Goal: Obtain resource: Obtain resource

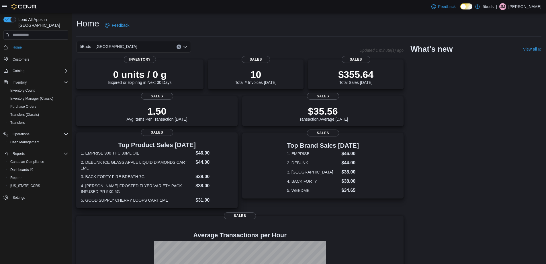
click at [180, 163] on dt "2. DEBUNK ICE GLASS APPLE LIQUID DIAMONDS CART 1ML" at bounding box center [137, 164] width 112 height 11
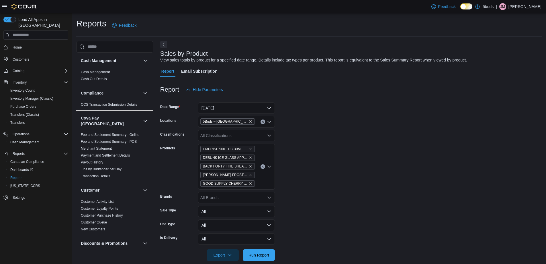
click at [262, 165] on icon "Clear input" at bounding box center [263, 166] width 2 height 2
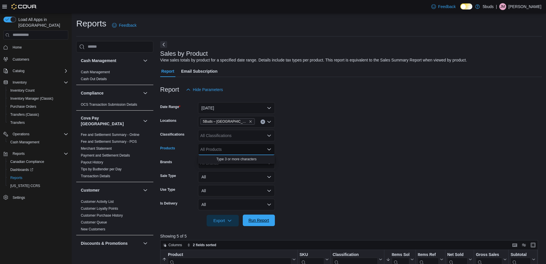
click at [258, 217] on span "Run Report" at bounding box center [258, 219] width 25 height 11
click at [14, 45] on span "Home" at bounding box center [17, 47] width 9 height 5
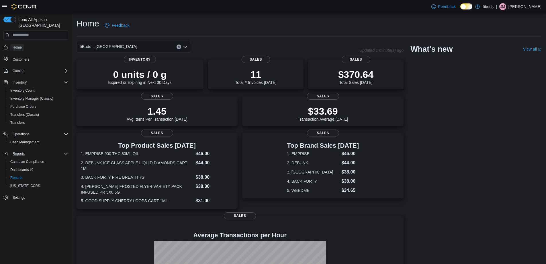
scroll to position [29, 0]
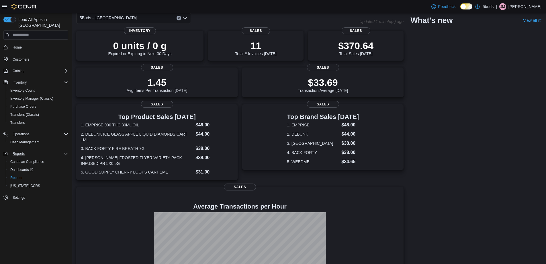
click at [64, 151] on icon "Complex example" at bounding box center [66, 153] width 5 height 5
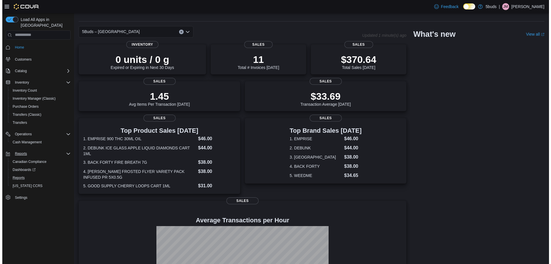
scroll to position [0, 0]
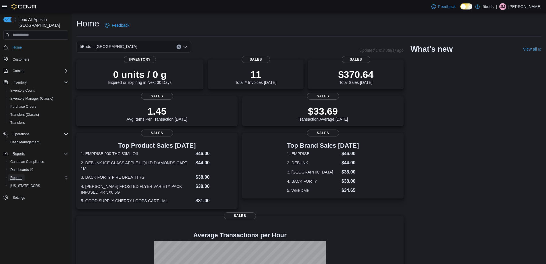
click at [18, 175] on span "Reports" at bounding box center [16, 177] width 12 height 5
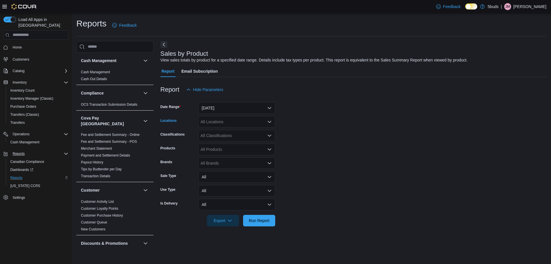
click at [219, 121] on div "All Locations" at bounding box center [236, 121] width 77 height 11
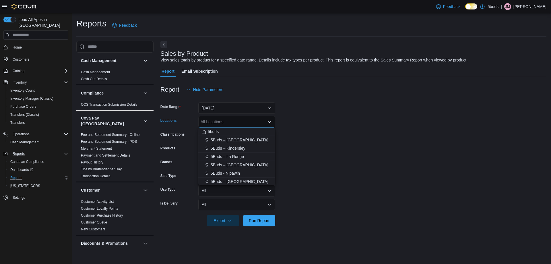
click at [219, 138] on span "5Buds – [GEOGRAPHIC_DATA]" at bounding box center [239, 140] width 58 height 6
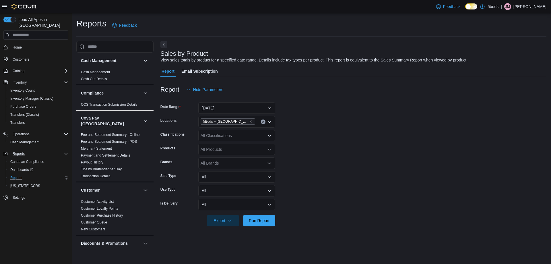
click at [313, 138] on form "Date Range Yesterday Locations 5Buds – Humboldt Classifications All Classificat…" at bounding box center [353, 160] width 386 height 131
click at [213, 136] on div "All Classifications" at bounding box center [236, 135] width 77 height 11
click at [217, 186] on span "28G" at bounding box center [219, 186] width 7 height 6
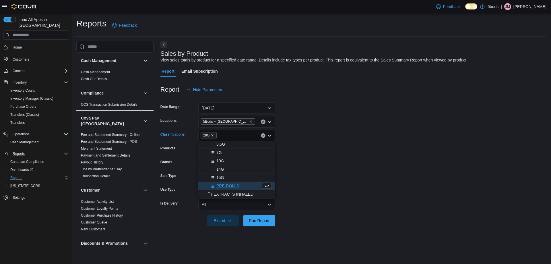
click at [340, 175] on form "Date Range Yesterday Locations 5Buds – Humboldt Classifications 28G Combo box. …" at bounding box center [353, 160] width 386 height 131
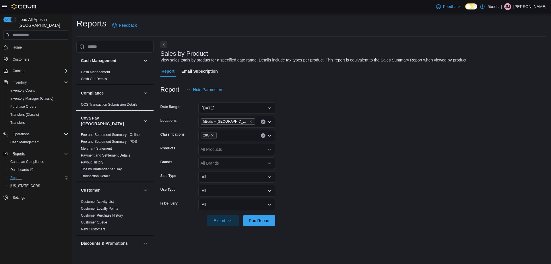
click at [222, 149] on div "All Products" at bounding box center [236, 148] width 77 height 11
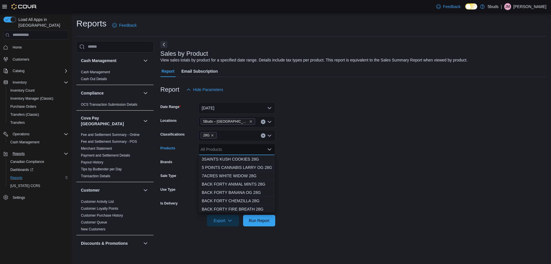
click at [222, 149] on div "All Products Combo box. Selected. Combo box input. All Products. Type some text…" at bounding box center [236, 148] width 77 height 11
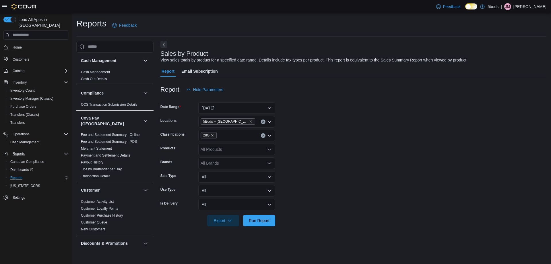
click at [338, 149] on form "Date Range Yesterday Locations 5Buds – Humboldt Classifications 28G Products Al…" at bounding box center [353, 160] width 386 height 131
click at [222, 219] on span "Export" at bounding box center [222, 219] width 25 height 11
click at [228, 184] on span "Export to Excel" at bounding box center [224, 186] width 26 height 5
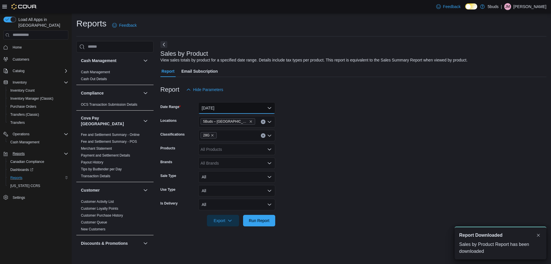
click at [269, 108] on button "Yesterday" at bounding box center [236, 107] width 77 height 11
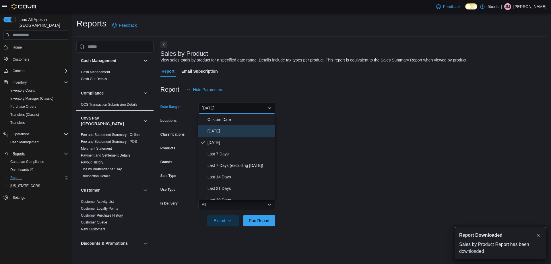
click at [215, 130] on span "Today" at bounding box center [239, 130] width 65 height 7
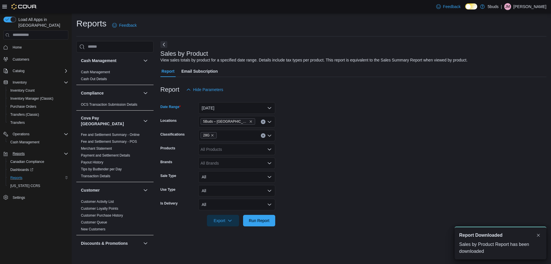
click at [340, 129] on form "Date Range Today Locations 5Buds – Humboldt Classifications 28G Products All Pr…" at bounding box center [353, 160] width 386 height 131
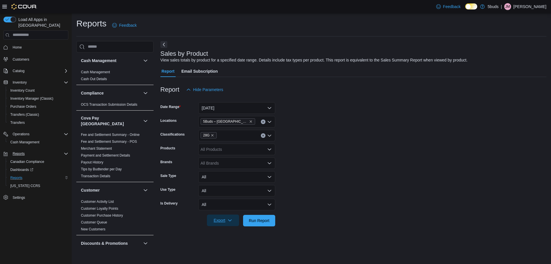
click at [227, 220] on span "Export" at bounding box center [222, 219] width 25 height 11
click at [229, 185] on span "Export to Excel" at bounding box center [224, 186] width 26 height 5
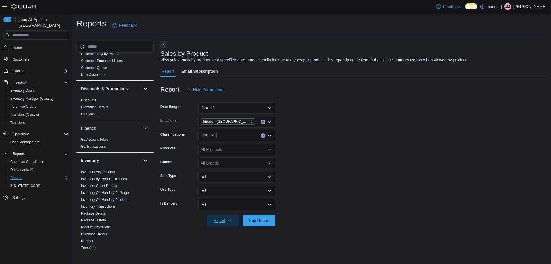
scroll to position [172, 0]
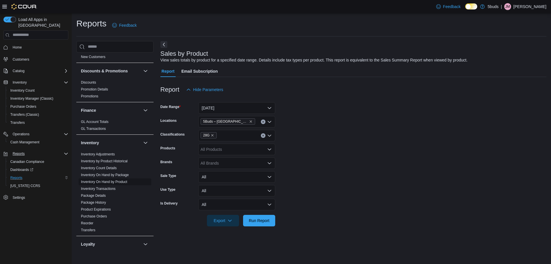
click at [110, 180] on link "Inventory On Hand by Product" at bounding box center [104, 182] width 46 height 4
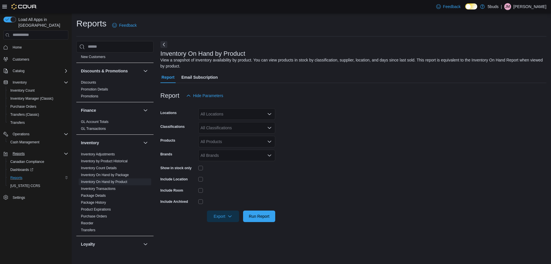
click at [238, 116] on div "All Locations" at bounding box center [236, 113] width 77 height 11
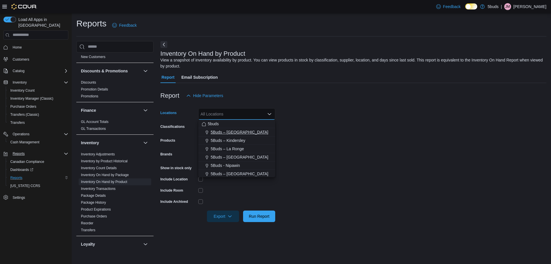
click at [230, 130] on span "5Buds – [GEOGRAPHIC_DATA]" at bounding box center [239, 132] width 58 height 6
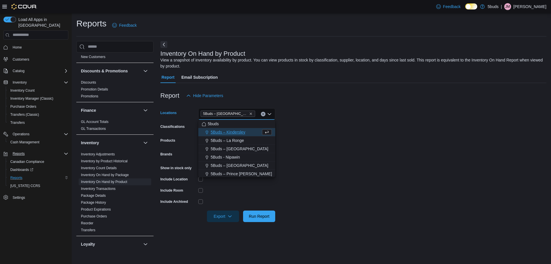
click at [337, 125] on form "Locations 5Buds – Humboldt Combo box. Selected. 5Buds – Humboldt. Press Backspa…" at bounding box center [353, 161] width 386 height 120
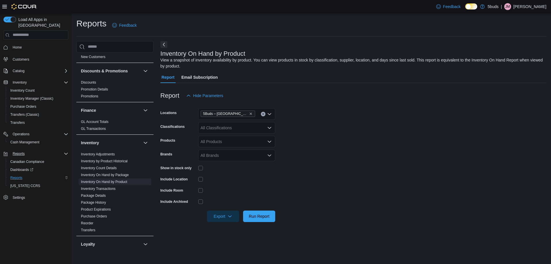
click at [267, 128] on icon "Open list of options" at bounding box center [269, 127] width 5 height 5
click at [225, 178] on div "28G" at bounding box center [237, 178] width 70 height 6
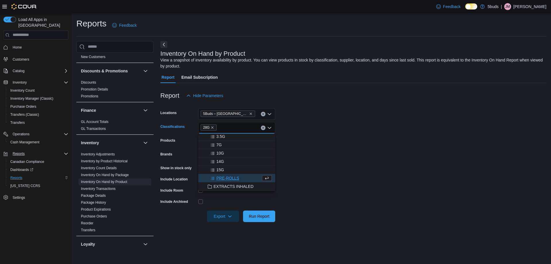
click at [349, 163] on form "Locations 5Buds – Humboldt Classifications 28G Combo box. Selected. 28G. Press …" at bounding box center [353, 161] width 386 height 120
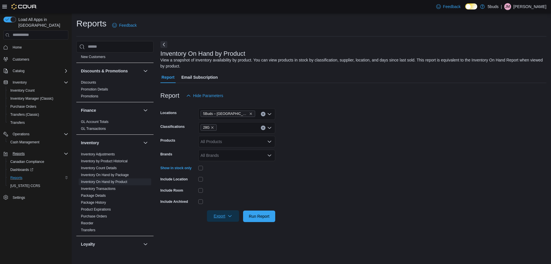
click at [227, 215] on icon "button" at bounding box center [229, 215] width 5 height 5
click at [229, 226] on span "Export to Excel" at bounding box center [224, 227] width 26 height 5
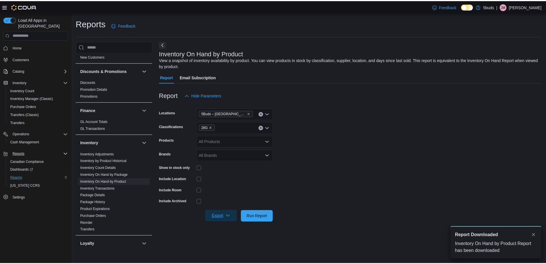
scroll to position [0, 0]
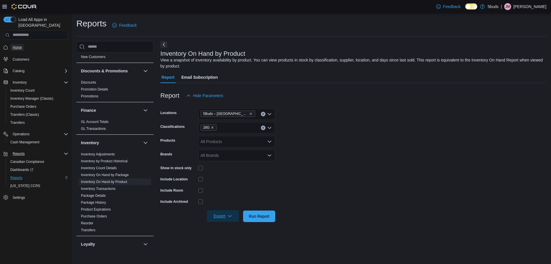
click at [19, 45] on span "Home" at bounding box center [17, 47] width 9 height 5
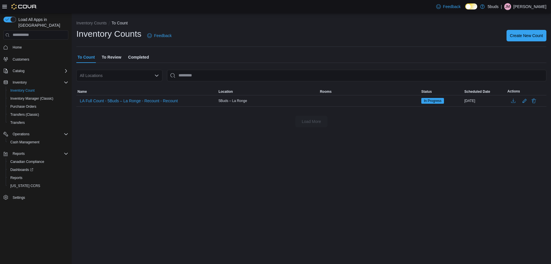
click at [159, 75] on div "All Locations" at bounding box center [119, 75] width 86 height 11
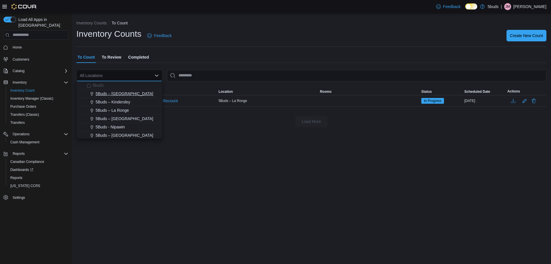
click at [114, 95] on span "5Buds – [GEOGRAPHIC_DATA]" at bounding box center [124, 94] width 58 height 6
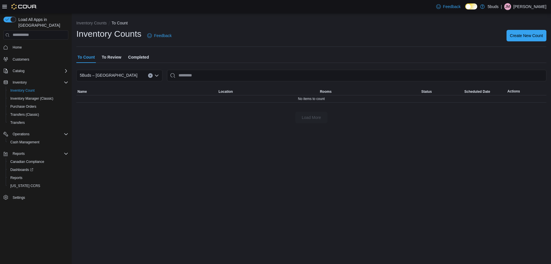
click at [123, 164] on div "Inventory Counts To Count Inventory Counts Feedback Create New Count To Count T…" at bounding box center [311, 138] width 479 height 250
click at [18, 45] on span "Home" at bounding box center [17, 47] width 9 height 5
